Goal: Information Seeking & Learning: Learn about a topic

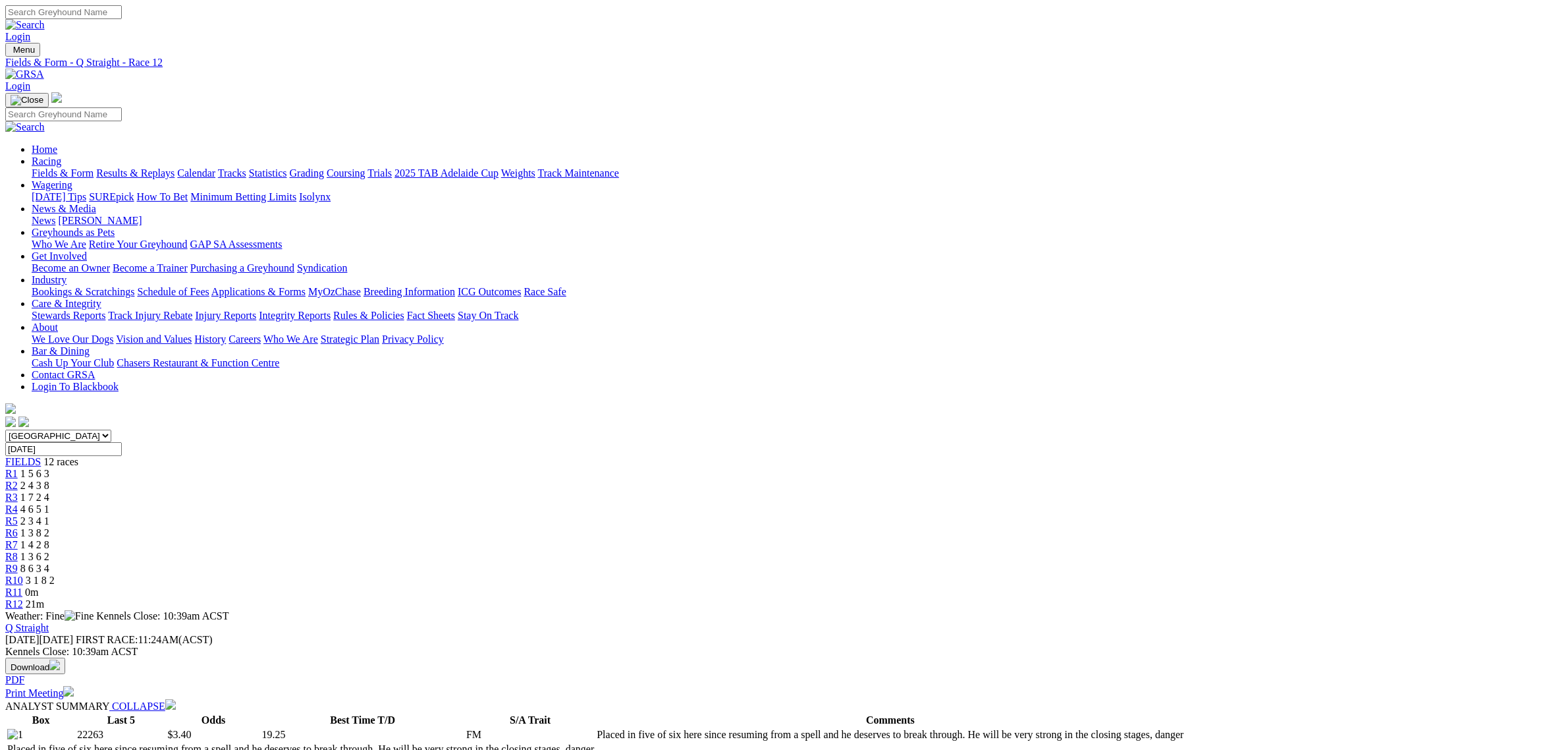
click at [94, 168] on link "Fields & Form" at bounding box center [62, 173] width 62 height 11
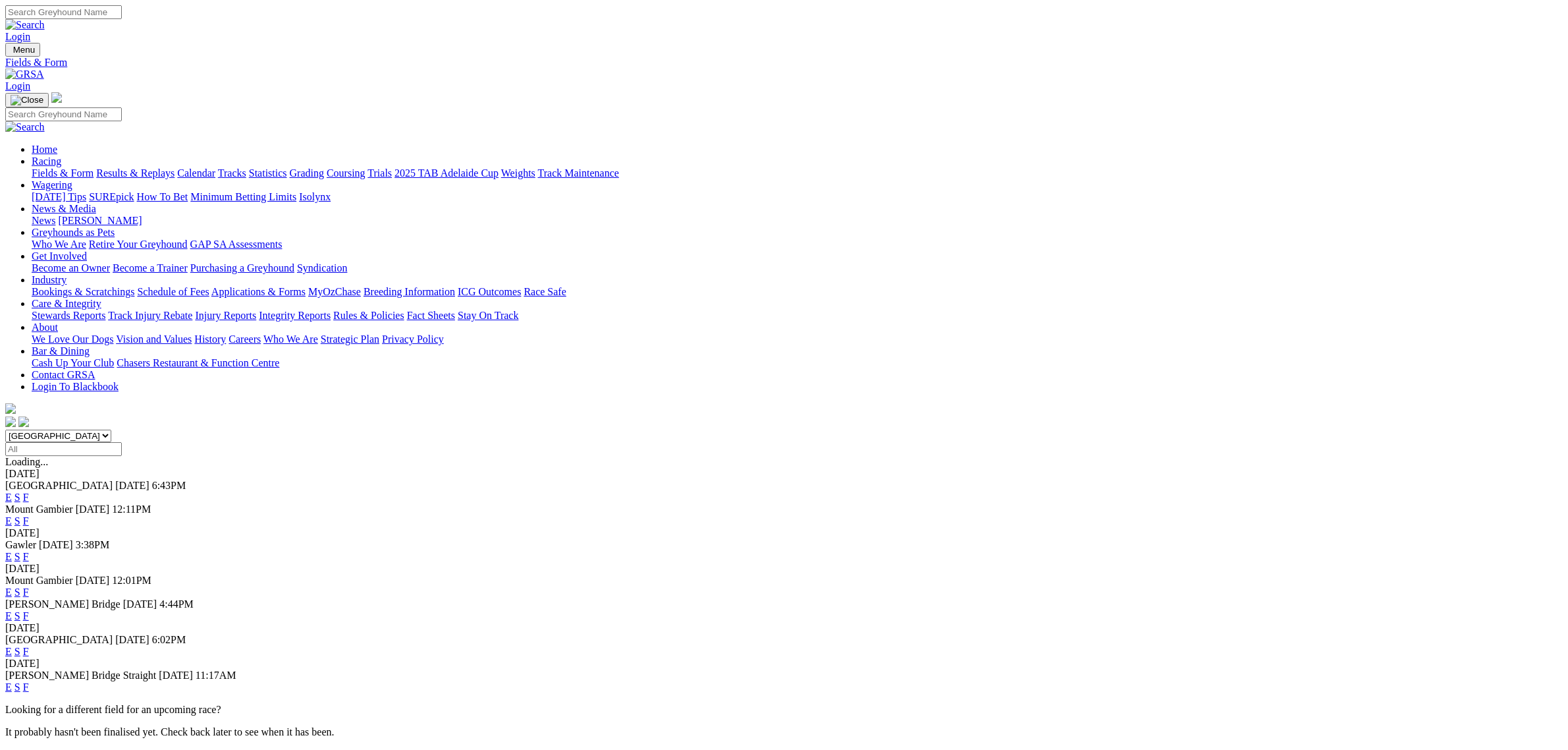
click at [111, 430] on select "South Australia New South Wales Northern Territory Queensland Tasmania Victoria…" at bounding box center [58, 436] width 106 height 12
select select "QLD"
click at [111, 430] on select "South Australia New South Wales Northern Territory Queensland Tasmania Victoria…" at bounding box center [58, 436] width 106 height 12
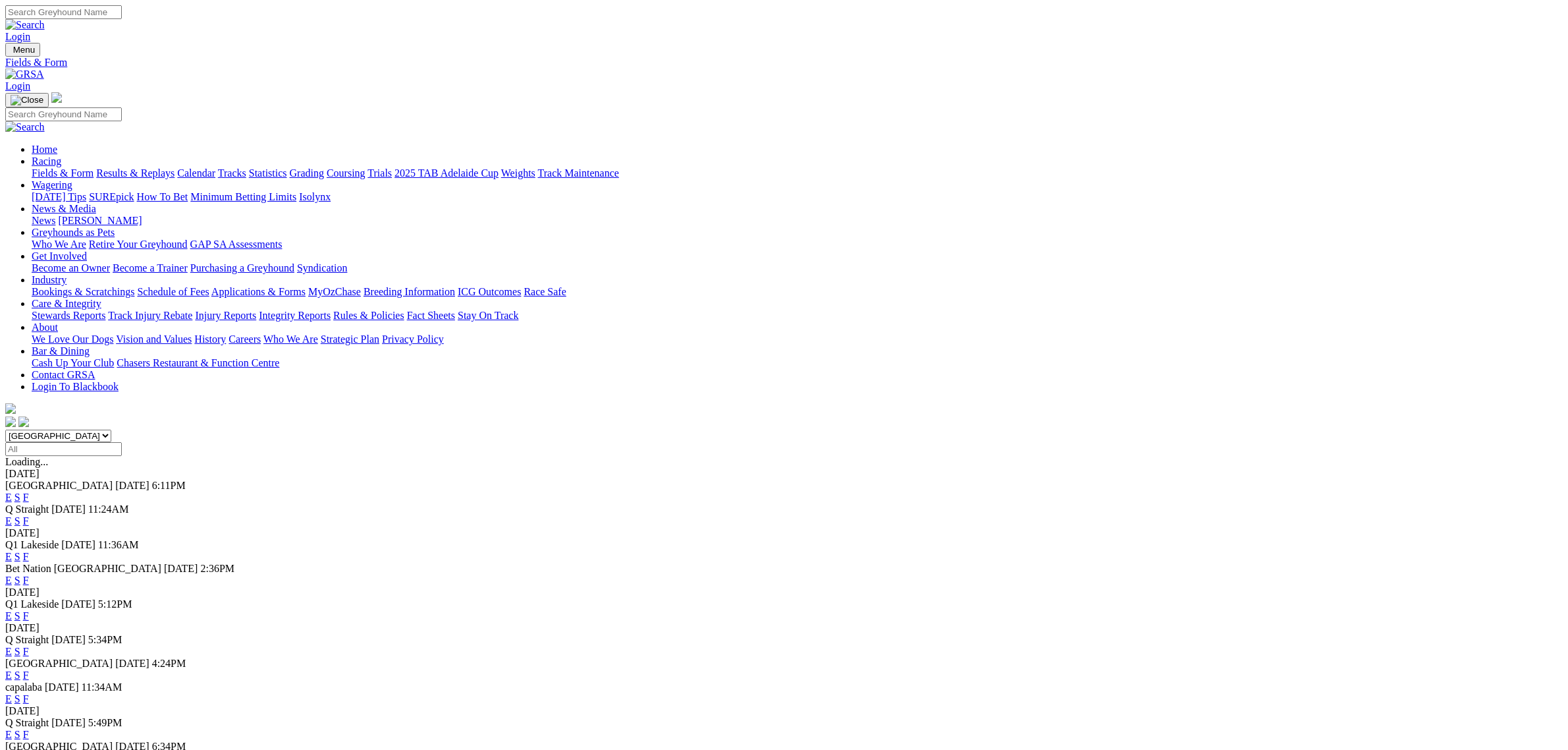
click at [12, 551] on link "E" at bounding box center [8, 556] width 7 height 11
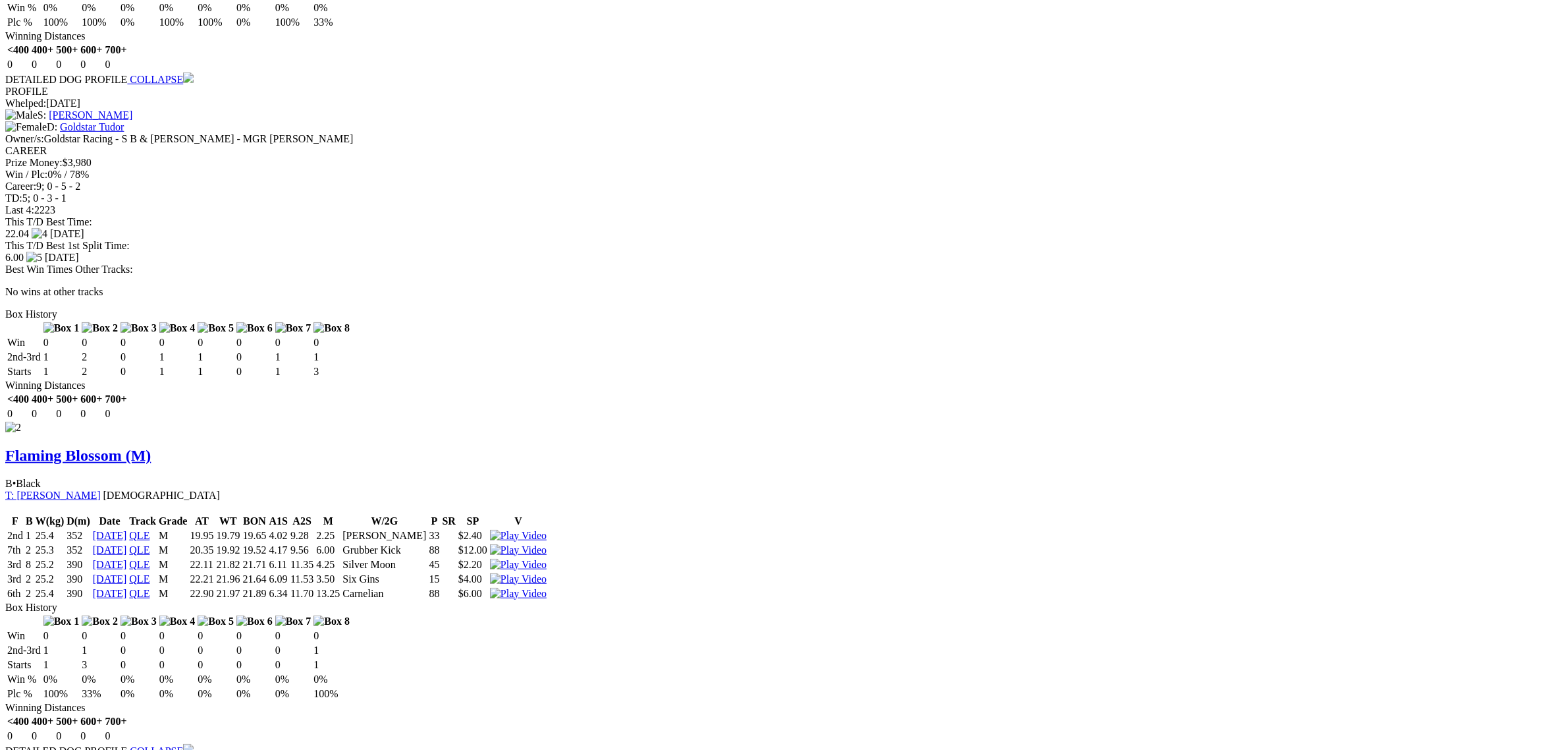
scroll to position [1236, 0]
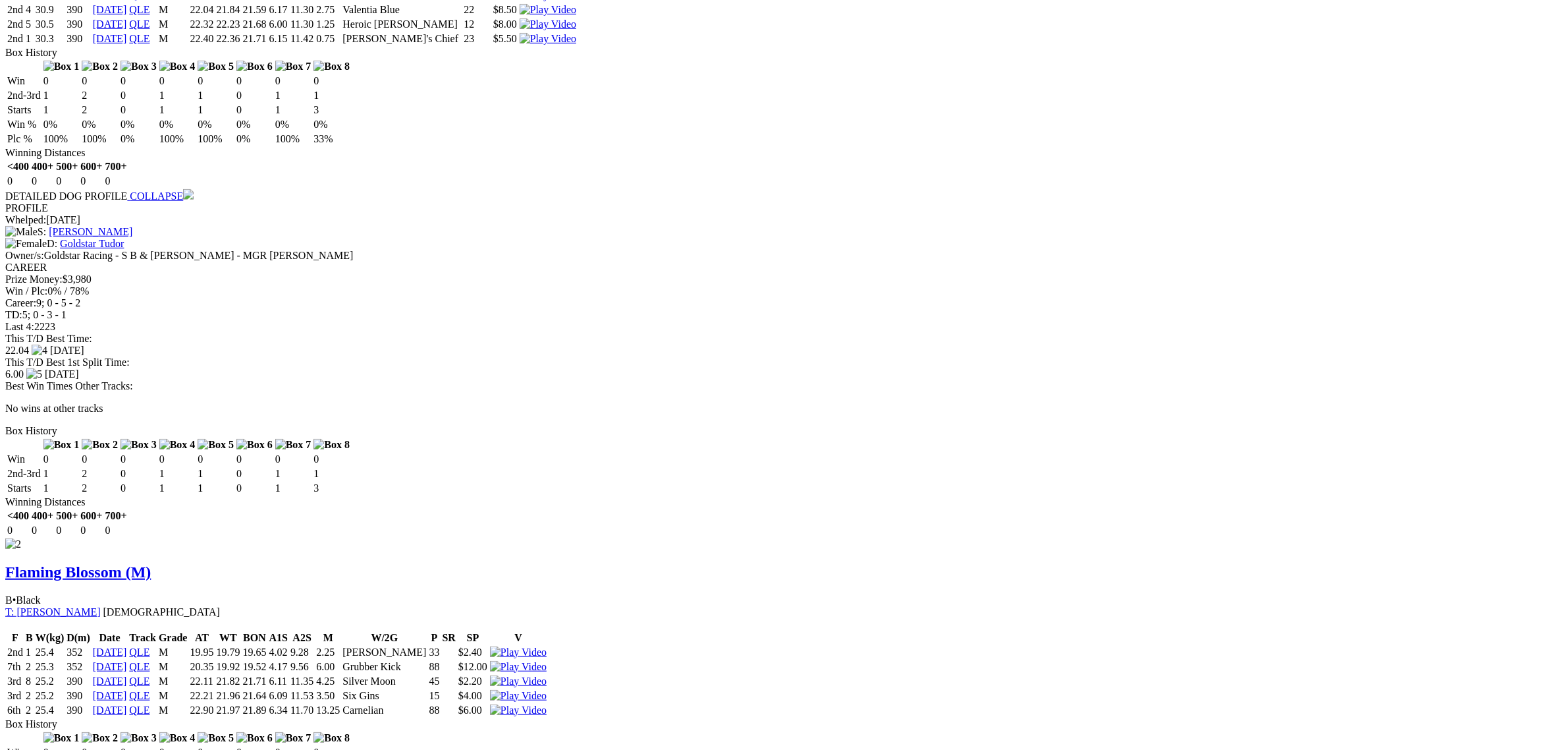
scroll to position [989, 0]
